Goal: Transaction & Acquisition: Purchase product/service

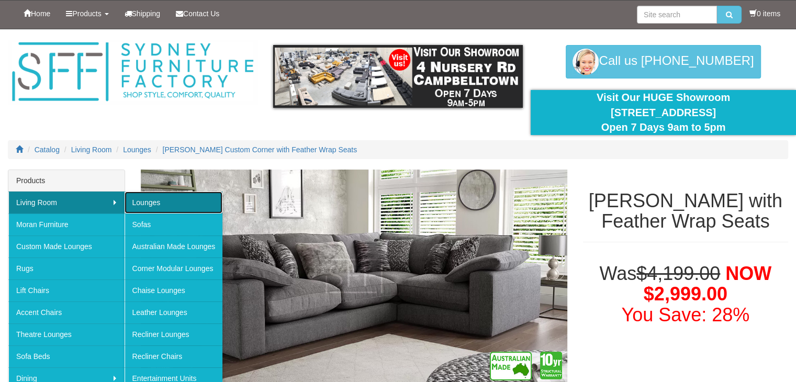
click at [137, 200] on link "Lounges" at bounding box center [174, 202] width 98 height 22
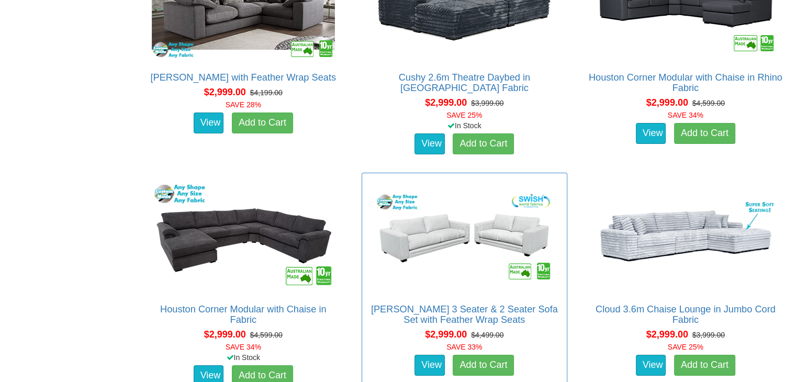
scroll to position [3920, 0]
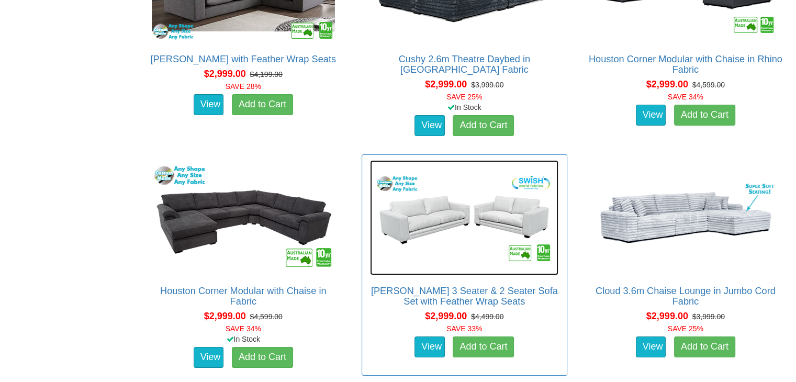
click at [513, 208] on img at bounding box center [464, 217] width 188 height 115
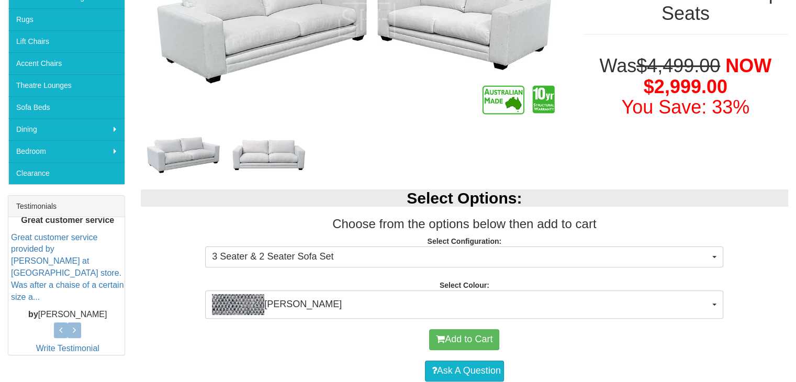
scroll to position [262, 0]
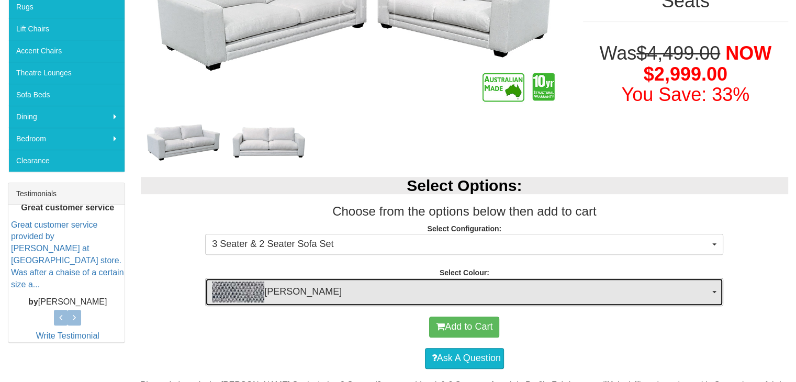
click at [710, 290] on button "Adonis Teal" at bounding box center [464, 292] width 518 height 28
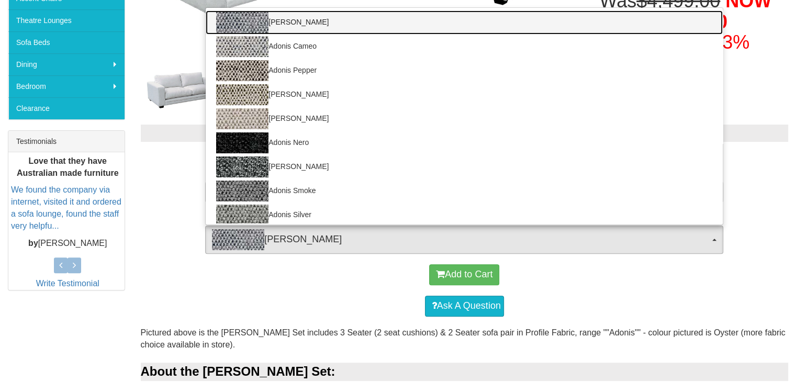
scroll to position [16, 0]
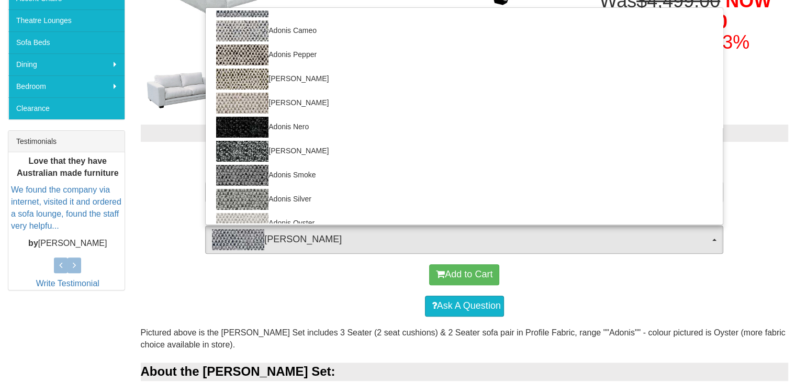
click at [743, 191] on p "Select Configuration: 3 Seater & 2 Seater Sofa Set 3 Seater & 2 Seater Sofa Set…" at bounding box center [465, 185] width 648 height 28
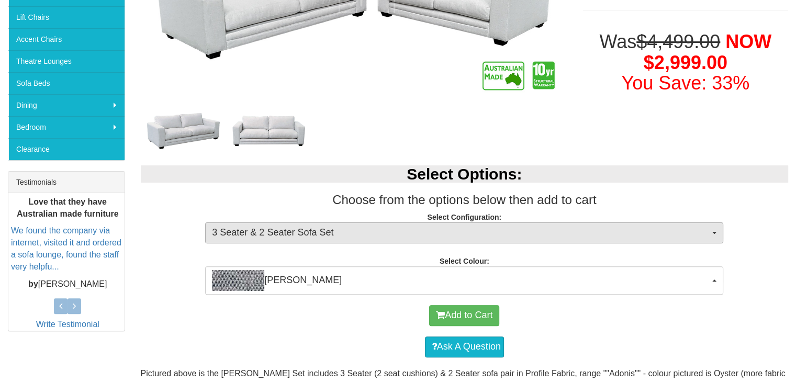
scroll to position [209, 0]
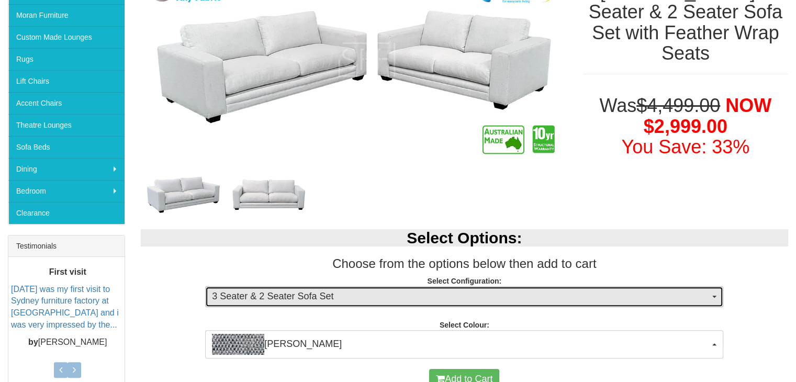
click at [716, 295] on button "3 Seater & 2 Seater Sofa Set" at bounding box center [464, 296] width 518 height 21
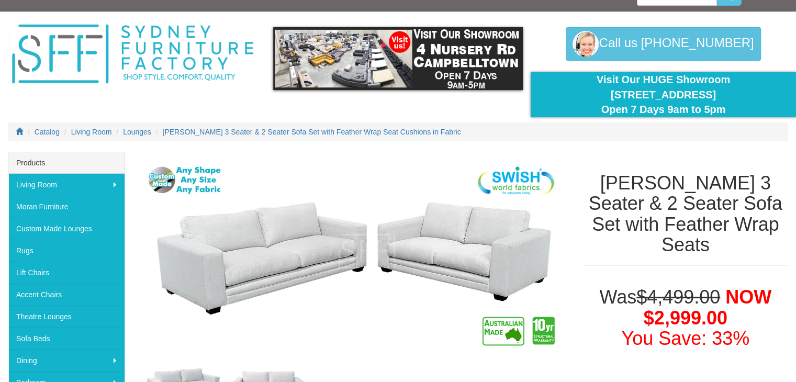
scroll to position [0, 0]
